Goal: Information Seeking & Learning: Learn about a topic

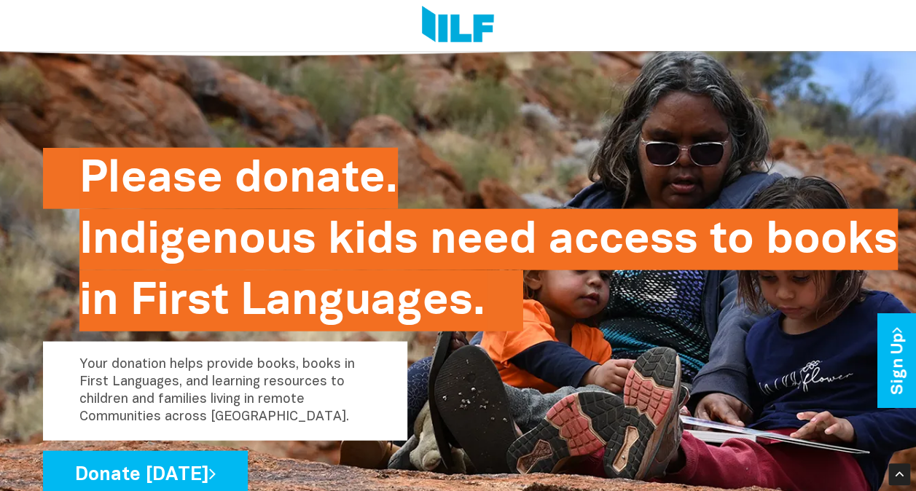
scroll to position [1419, 0]
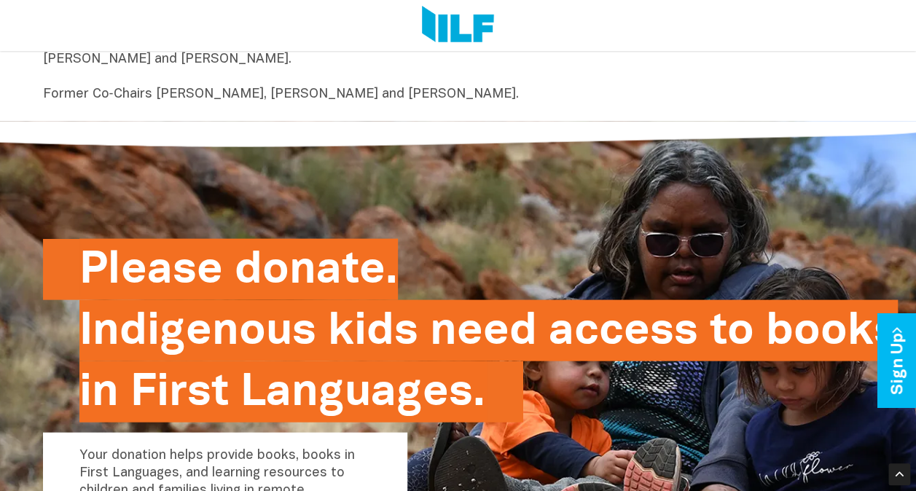
click at [33, 44] on div at bounding box center [453, 25] width 842 height 51
click at [418, 34] on div at bounding box center [453, 25] width 842 height 51
click at [470, 19] on img at bounding box center [458, 25] width 72 height 39
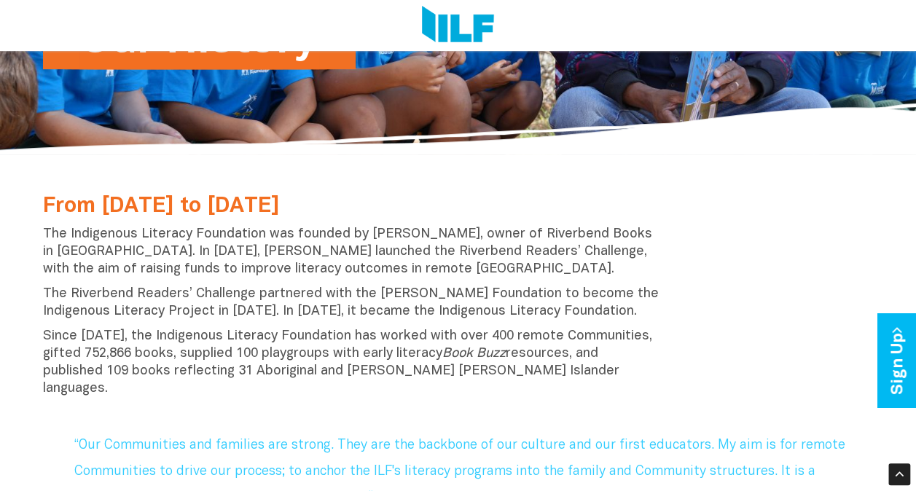
scroll to position [292, 0]
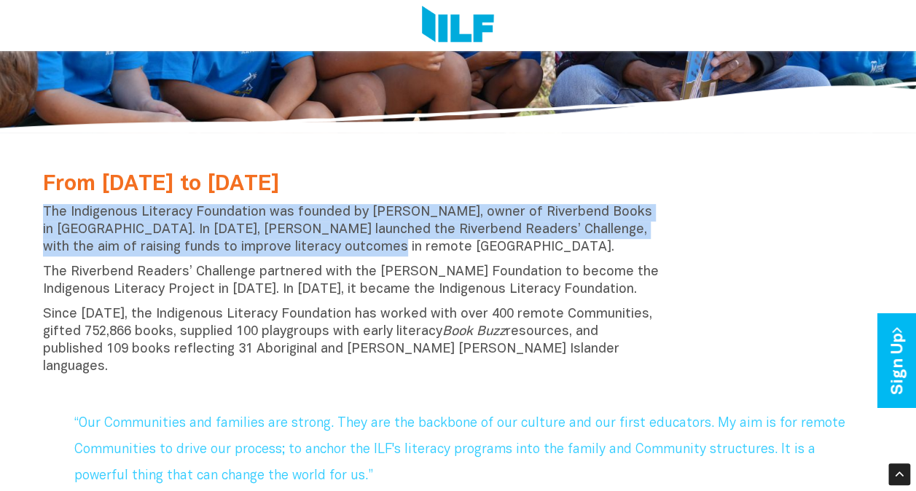
drag, startPoint x: 39, startPoint y: 211, endPoint x: 363, endPoint y: 249, distance: 325.8
click at [363, 249] on div "From [DATE] to [DATE] The Indigenous Literacy Foundation was founded by [PERSON…" at bounding box center [352, 278] width 640 height 211
copy p "The Indigenous Literacy Foundation was founded by [PERSON_NAME], owner of River…"
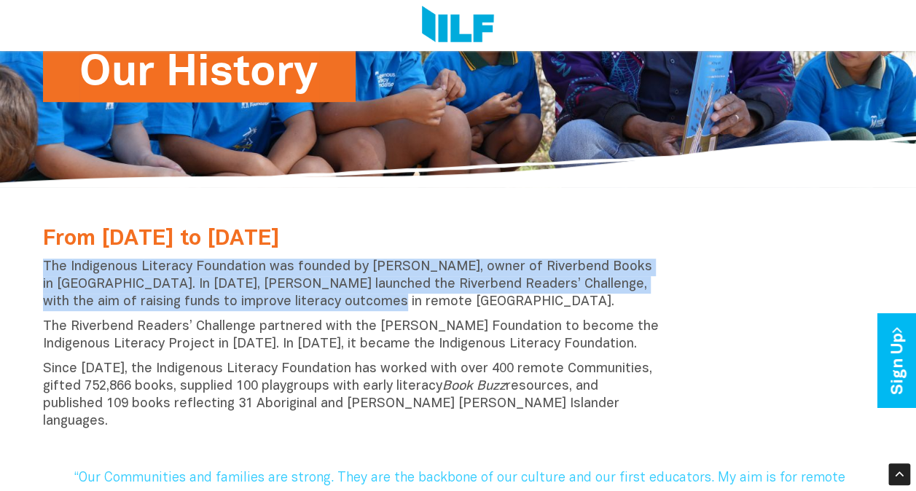
scroll to position [73, 0]
